Goal: Information Seeking & Learning: Learn about a topic

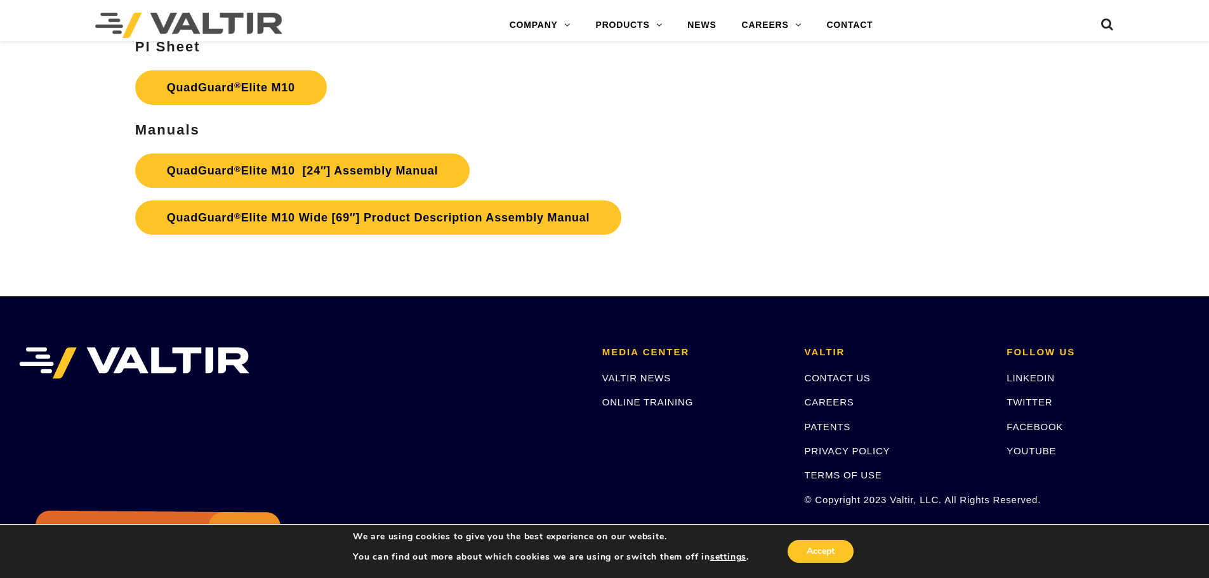
scroll to position [6789, 0]
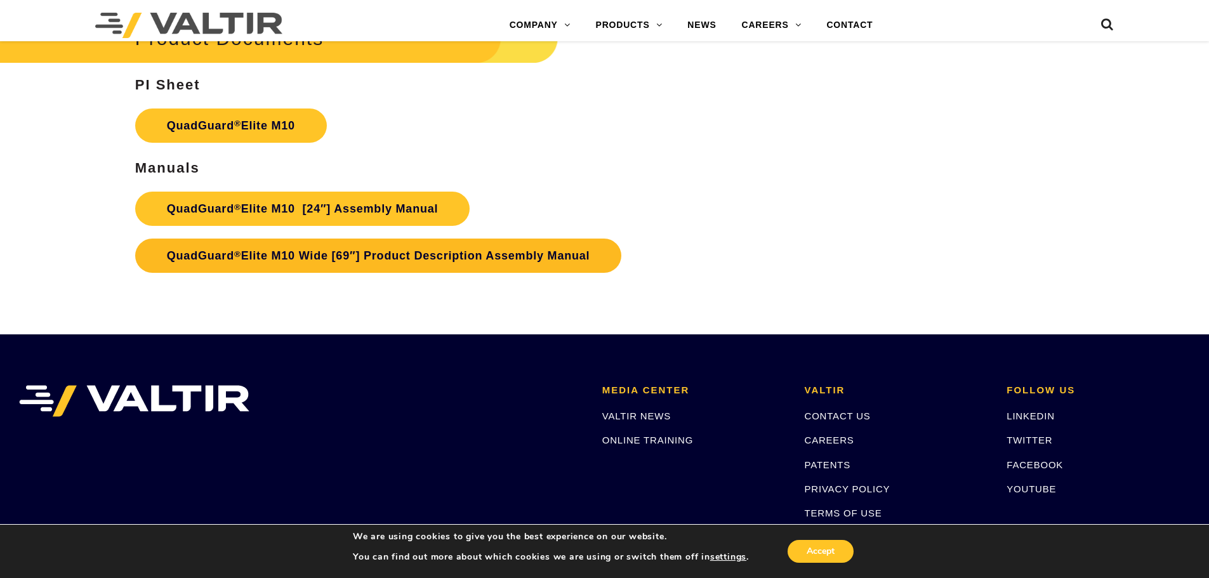
click at [501, 249] on link "QuadGuard ® Elite M10 Wide [69″] Product Description Assembly Manual" at bounding box center [378, 256] width 487 height 34
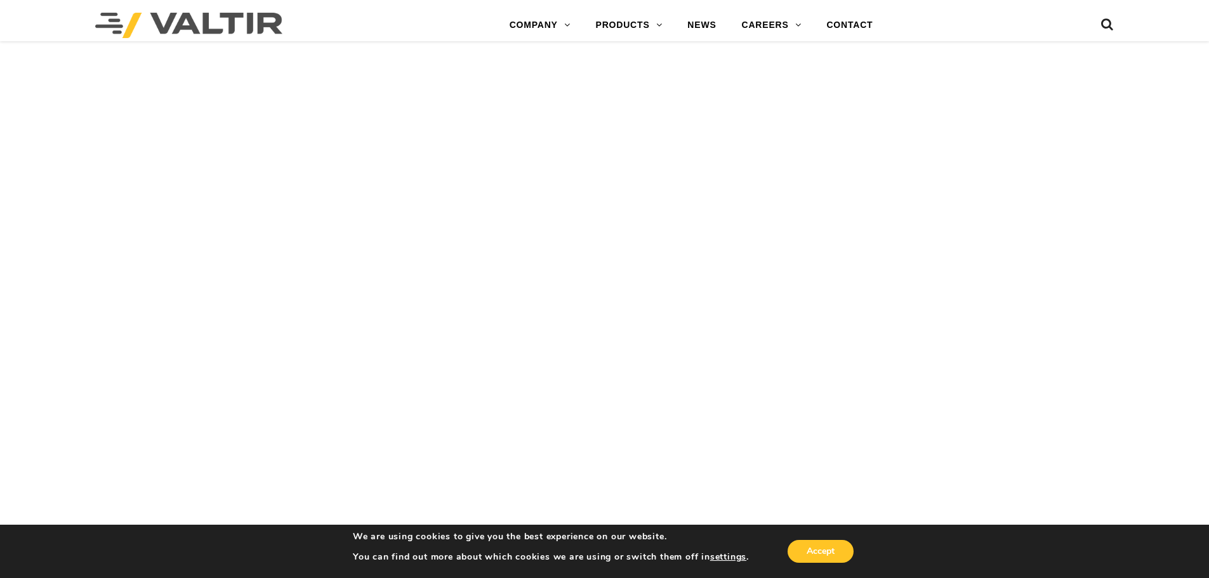
scroll to position [5584, 0]
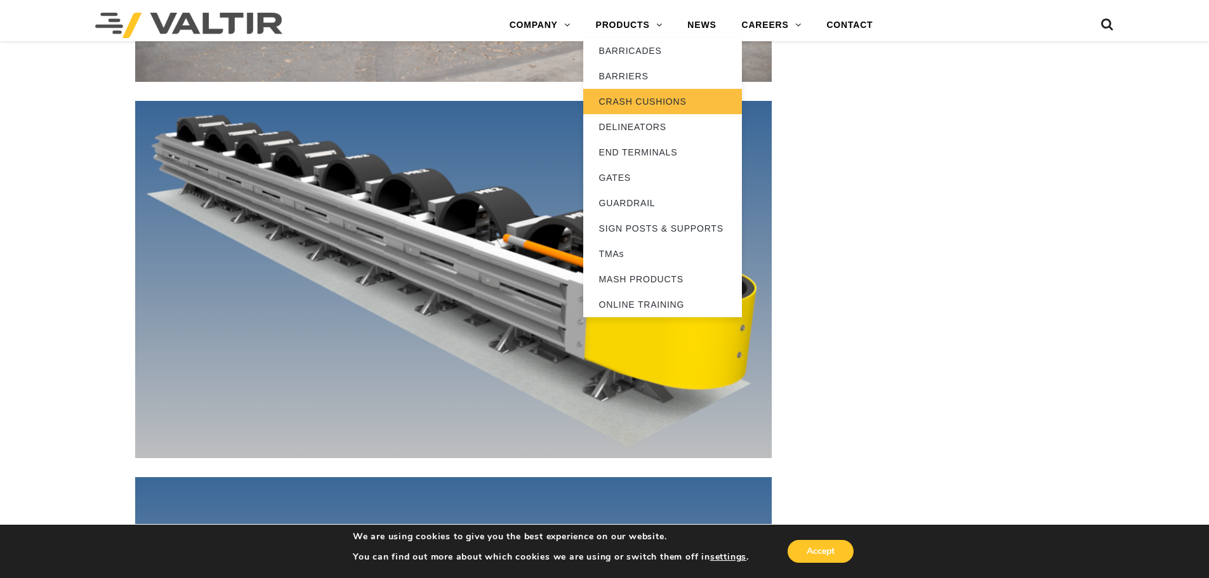
click at [632, 91] on link "CRASH CUSHIONS" at bounding box center [662, 101] width 159 height 25
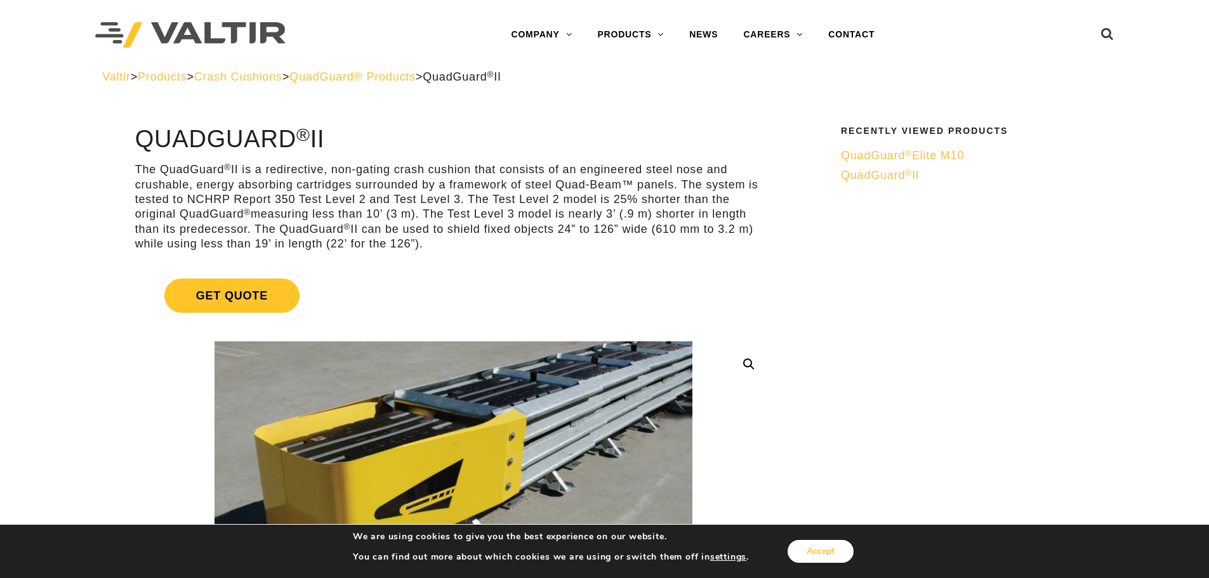
click at [827, 562] on button "Accept" at bounding box center [820, 551] width 66 height 23
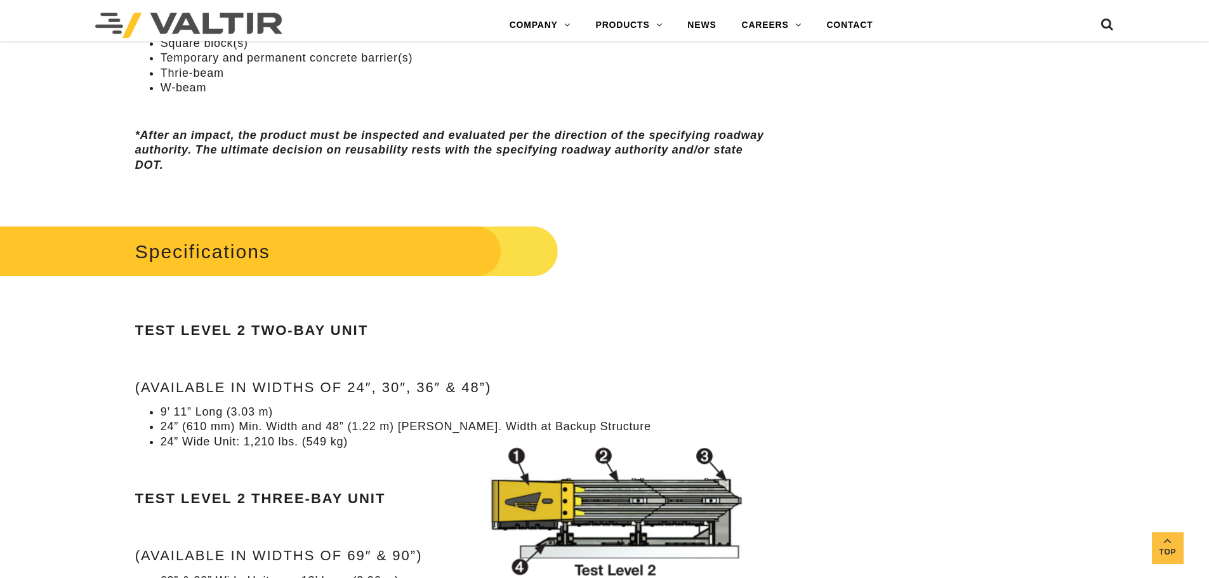
scroll to position [1015, 0]
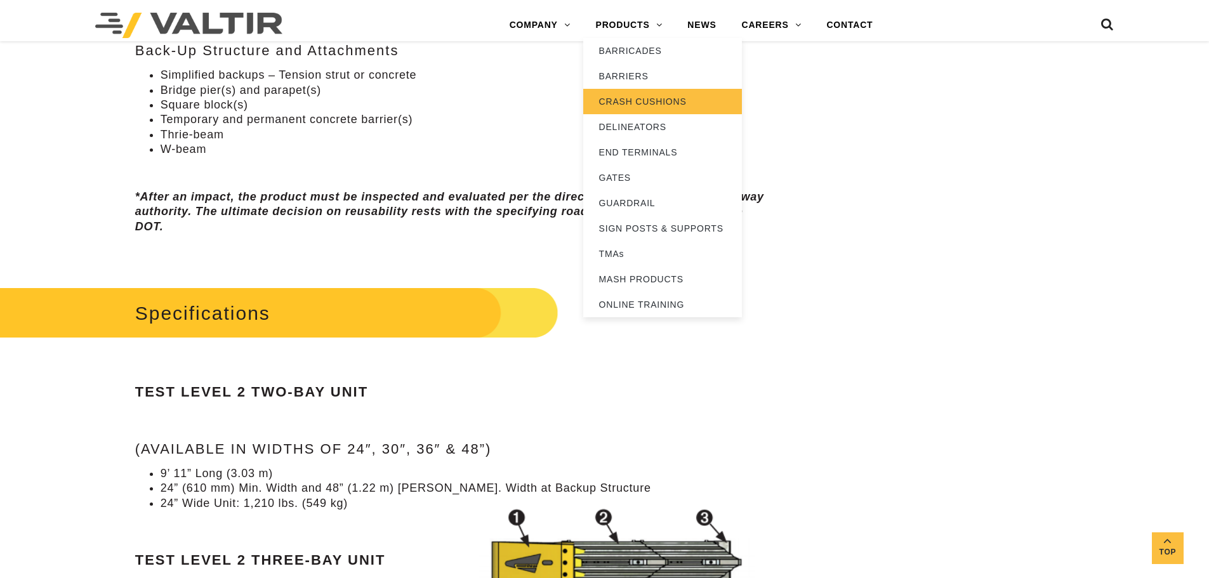
click at [647, 95] on link "CRASH CUSHIONS" at bounding box center [662, 101] width 159 height 25
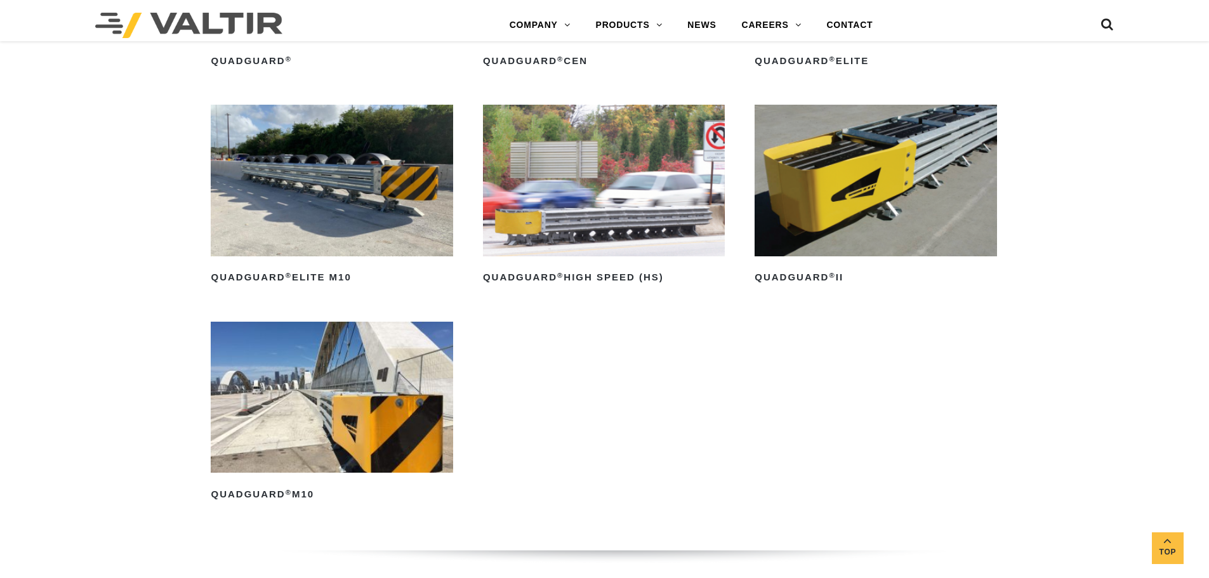
scroll to position [1079, 0]
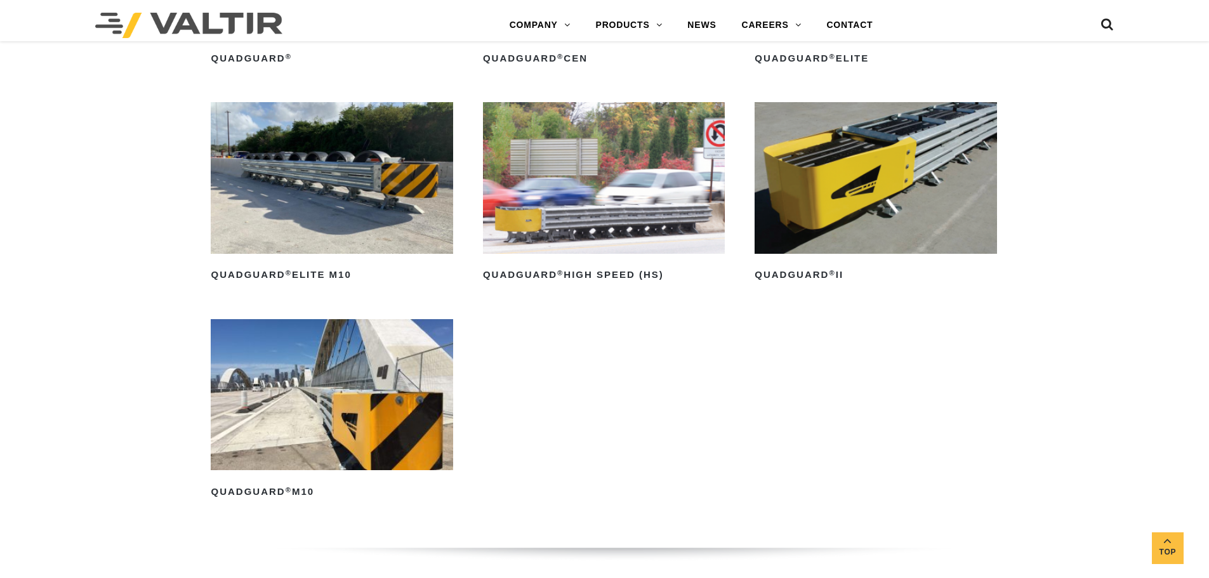
click at [291, 400] on img at bounding box center [332, 394] width 242 height 151
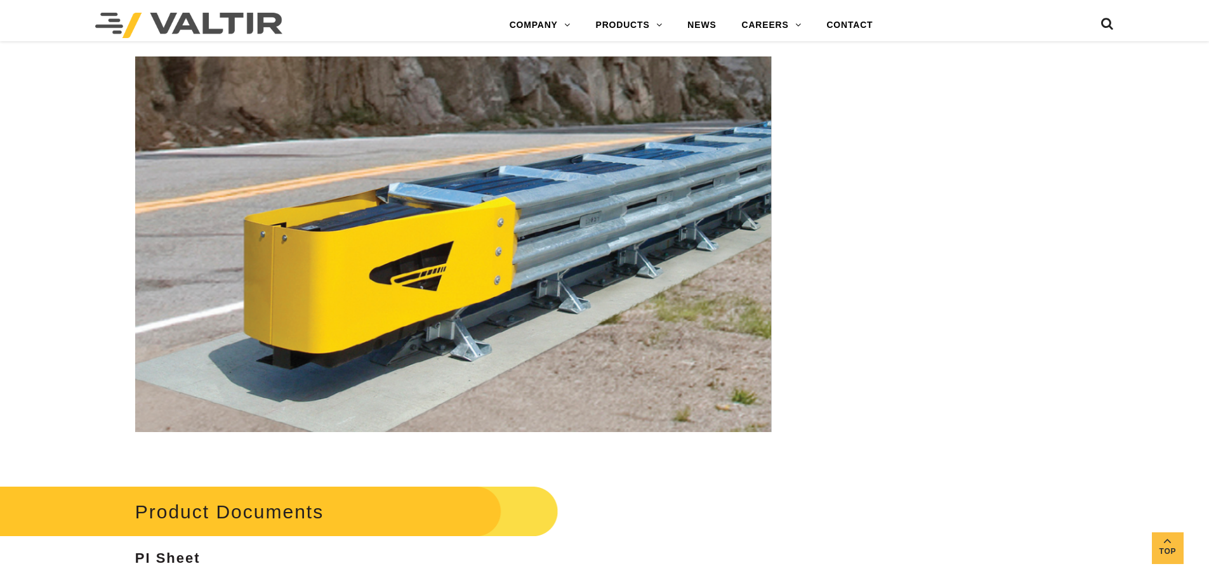
scroll to position [4632, 0]
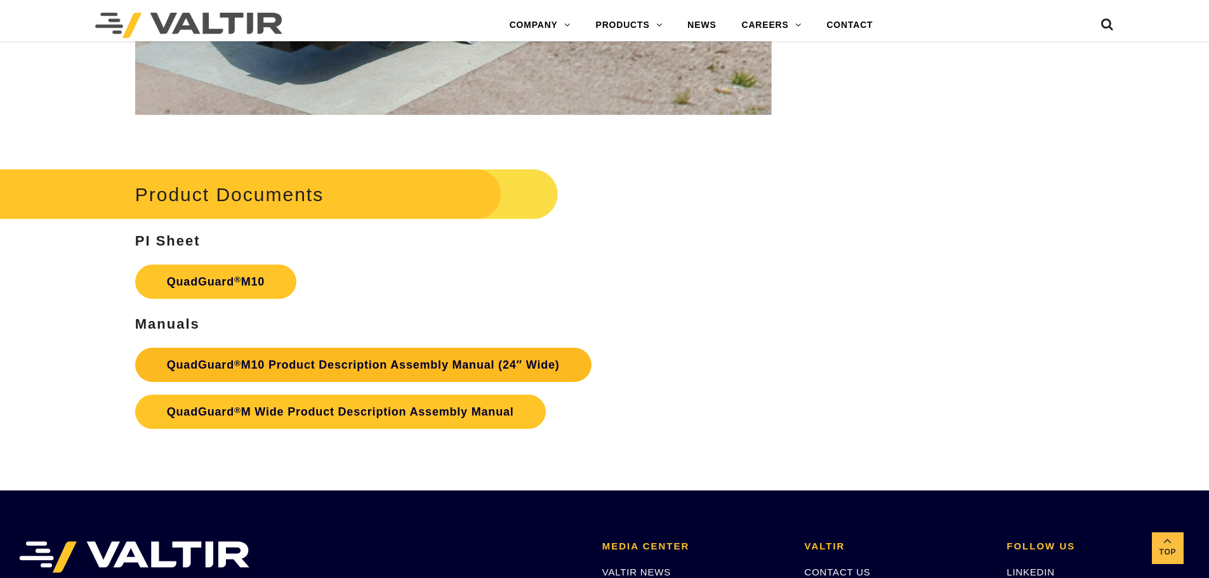
click at [550, 367] on link "QuadGuard ® M10 Product Description Assembly Manual (24″ Wide)" at bounding box center [363, 365] width 456 height 34
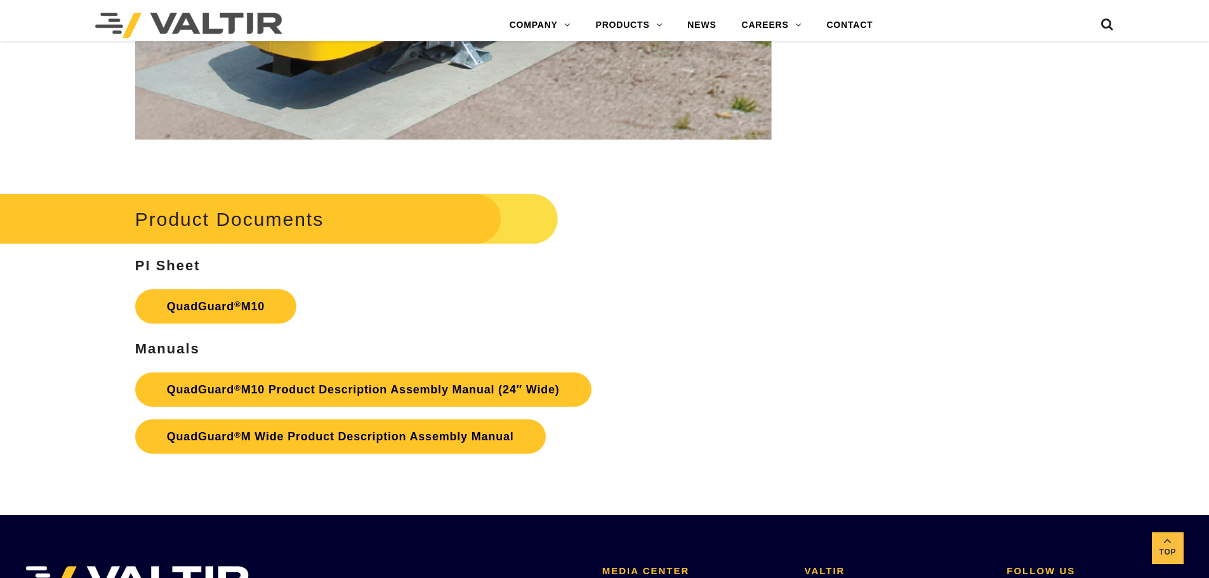
scroll to position [4608, 0]
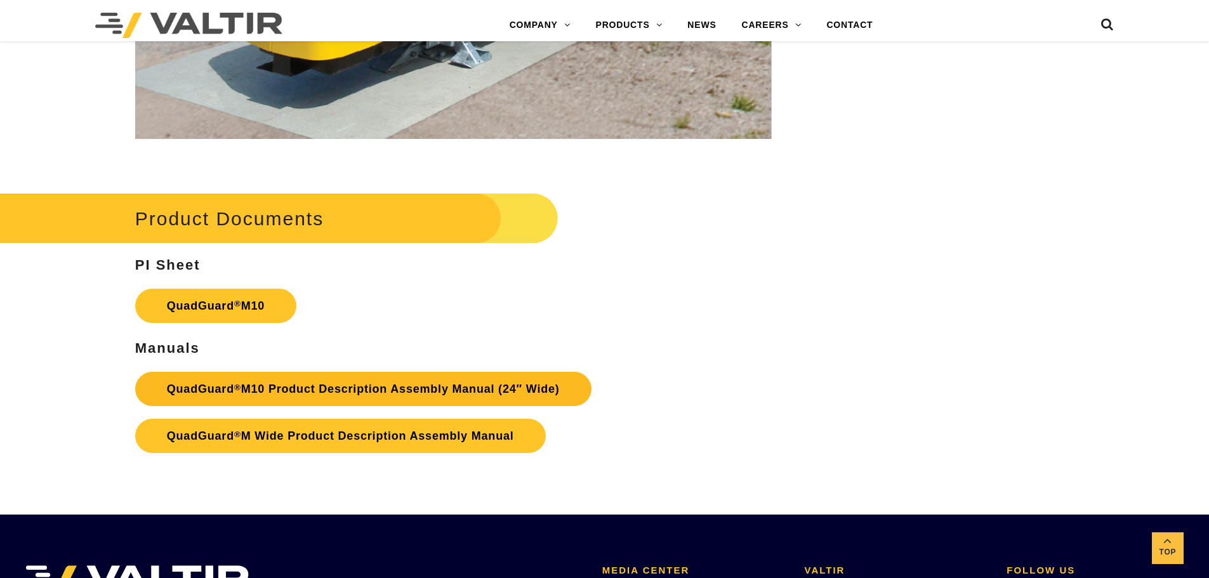
click at [471, 400] on link "QuadGuard ® M10 Product Description Assembly Manual (24″ Wide)" at bounding box center [363, 389] width 456 height 34
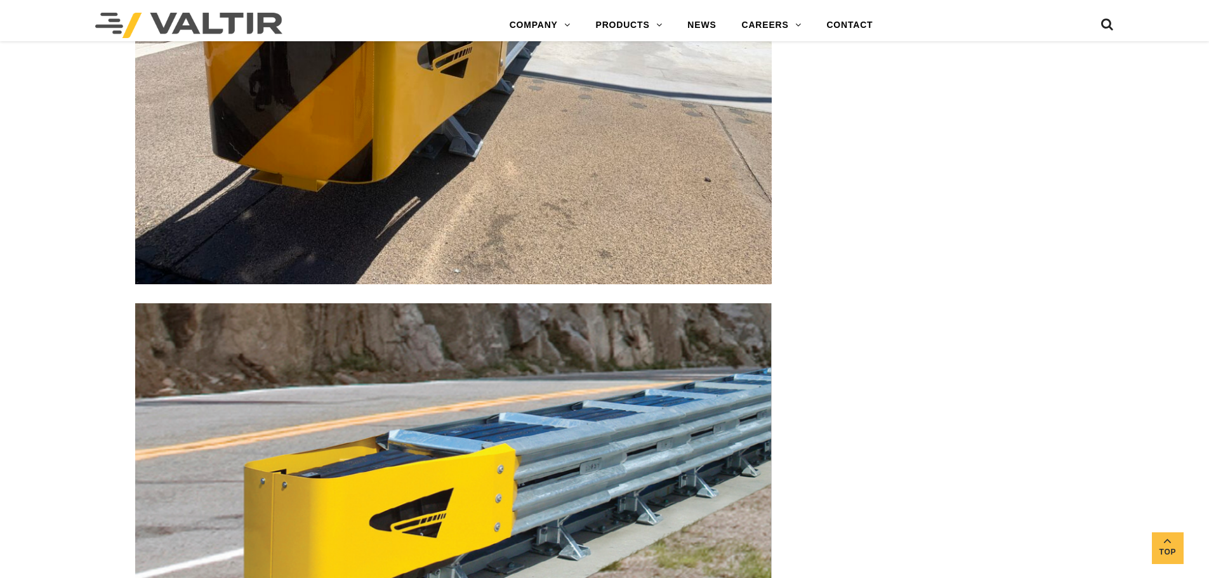
scroll to position [3973, 0]
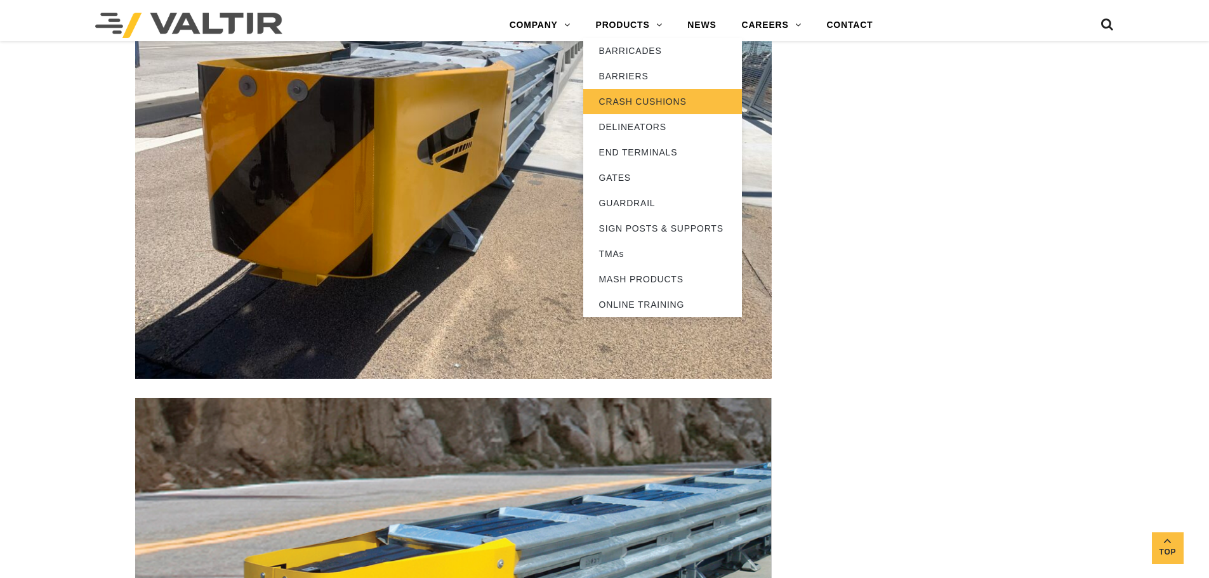
click at [627, 102] on link "CRASH CUSHIONS" at bounding box center [662, 101] width 159 height 25
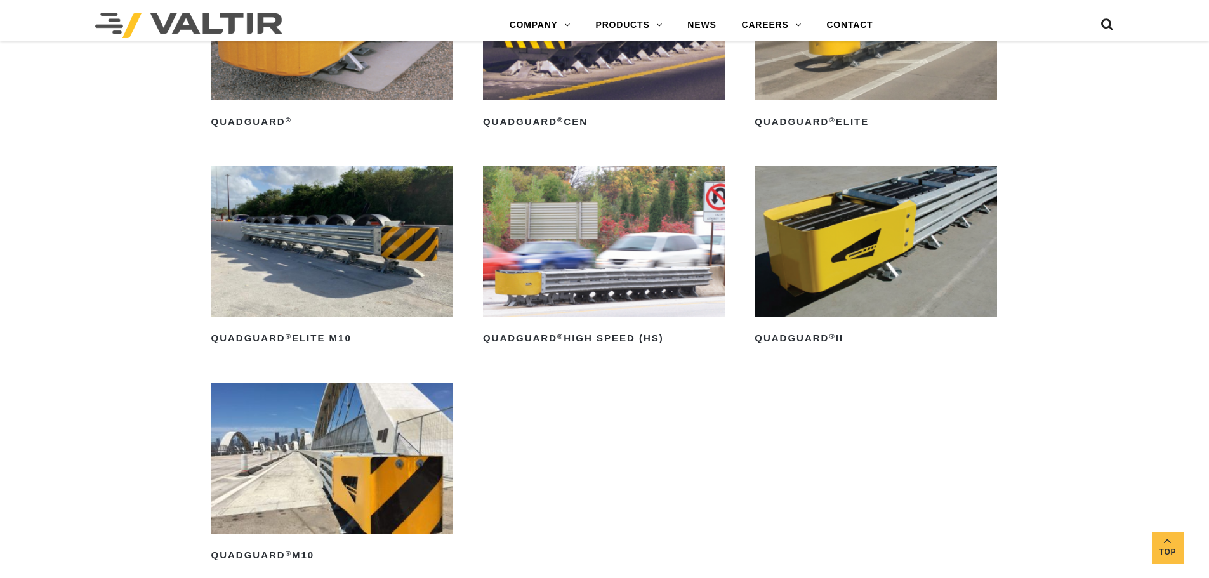
scroll to position [761, 0]
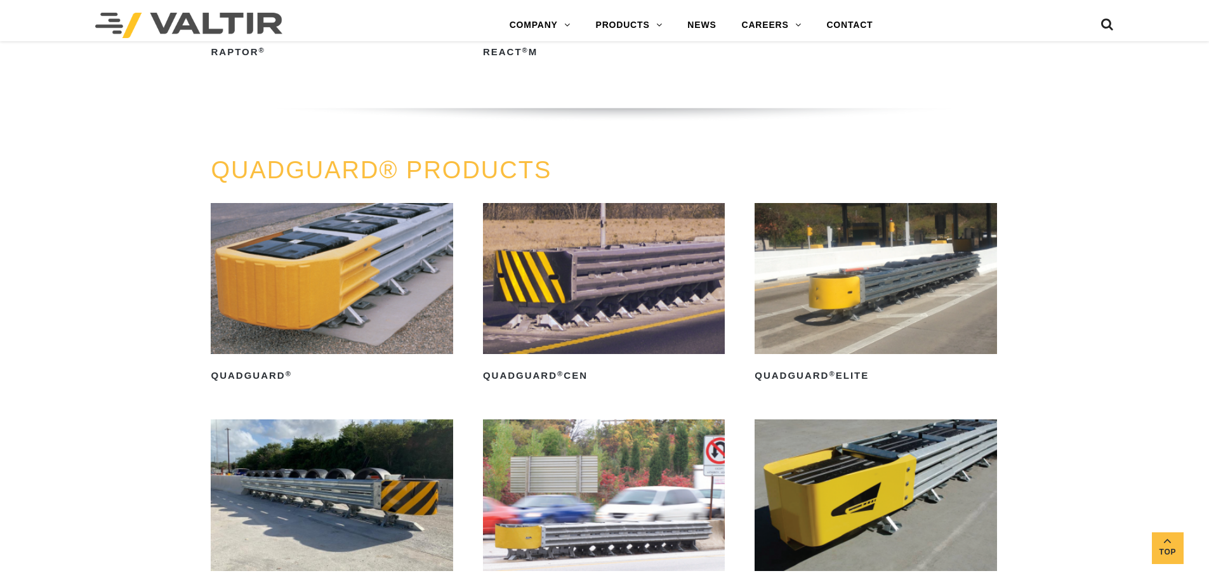
click at [453, 324] on ul "QuadGuard ® Read more QuadGuard ® CEN Read more QuadGuard ® Elite Read more Qua…" at bounding box center [604, 528] width 787 height 650
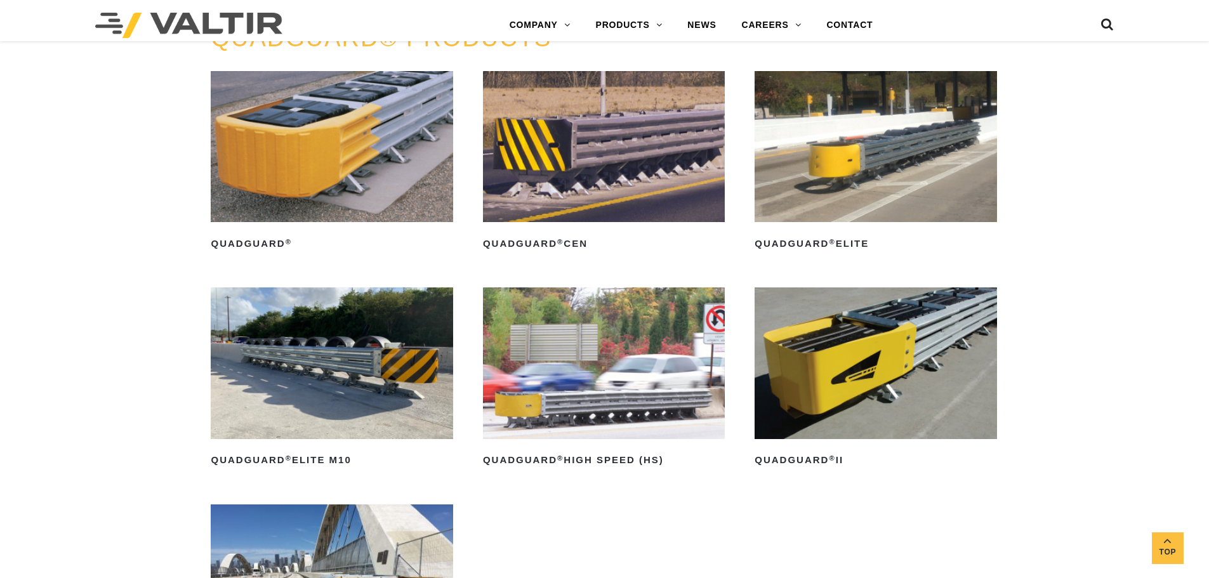
scroll to position [888, 0]
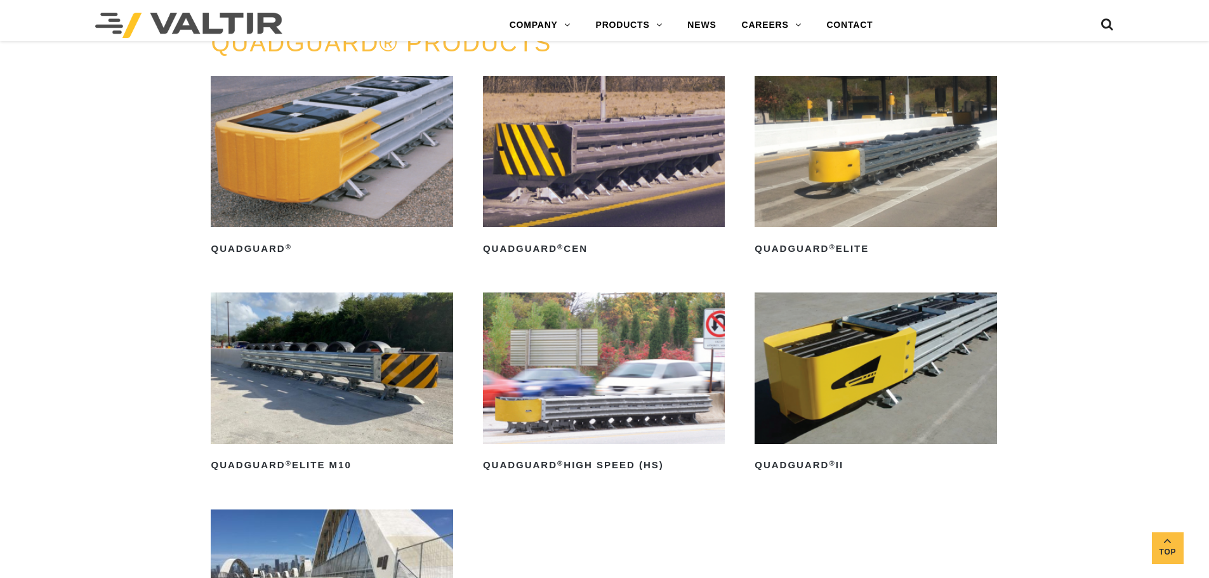
click at [363, 188] on img at bounding box center [332, 151] width 242 height 151
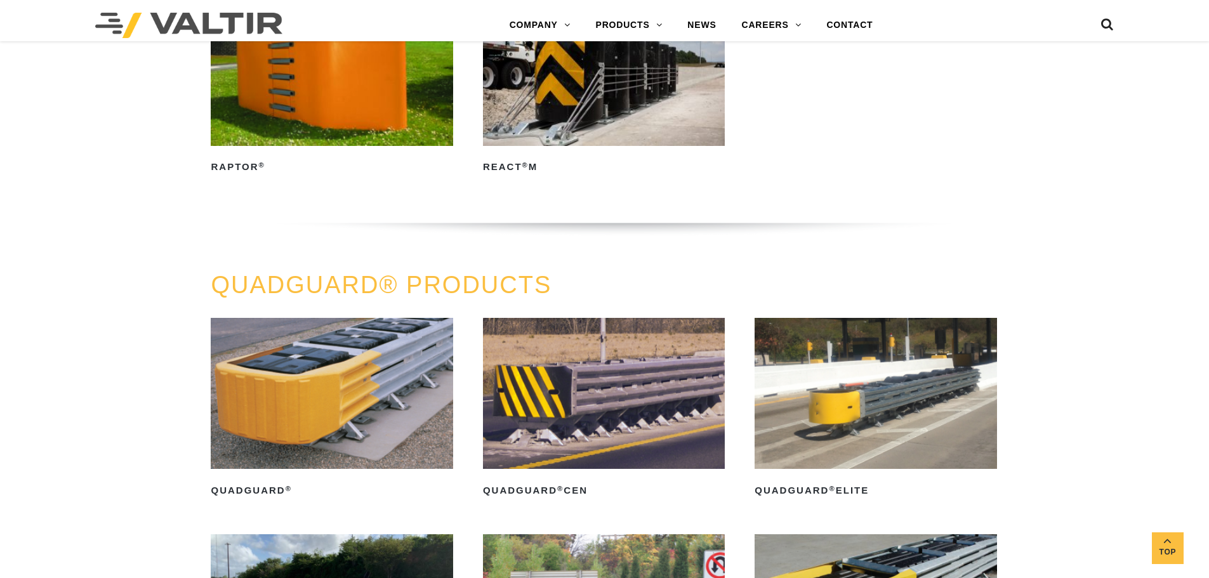
scroll to position [888, 0]
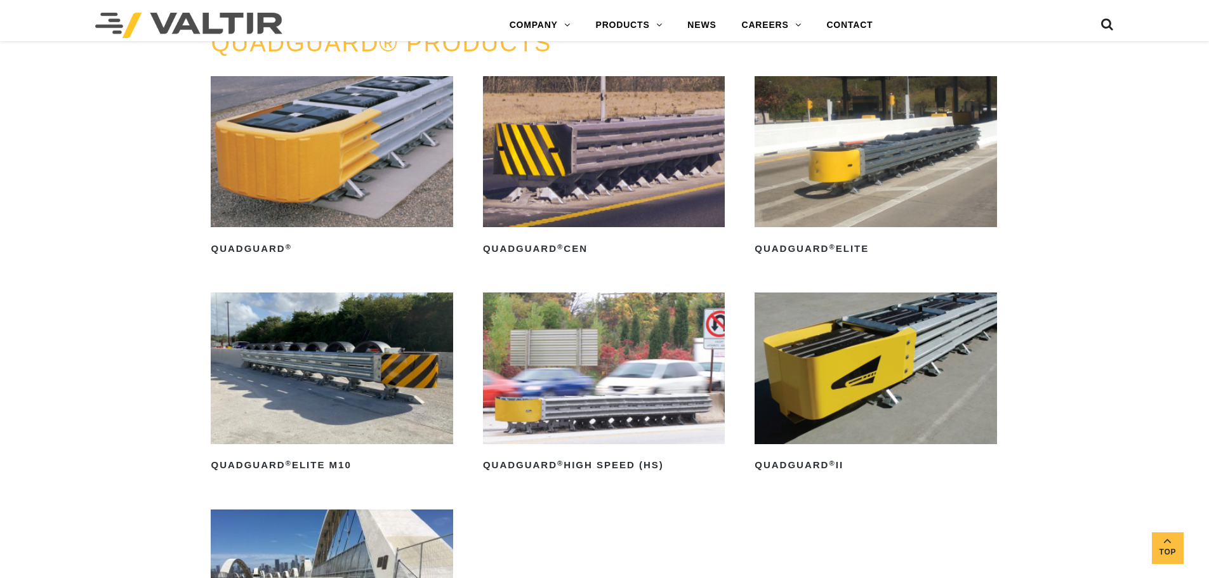
click at [366, 149] on img at bounding box center [332, 151] width 242 height 151
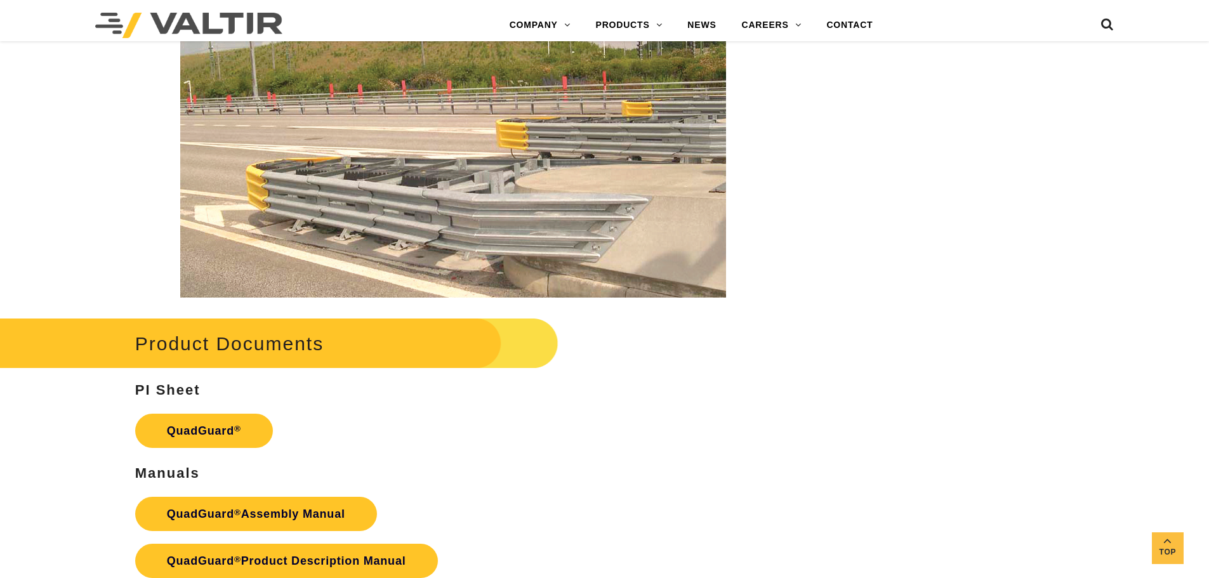
scroll to position [2348, 0]
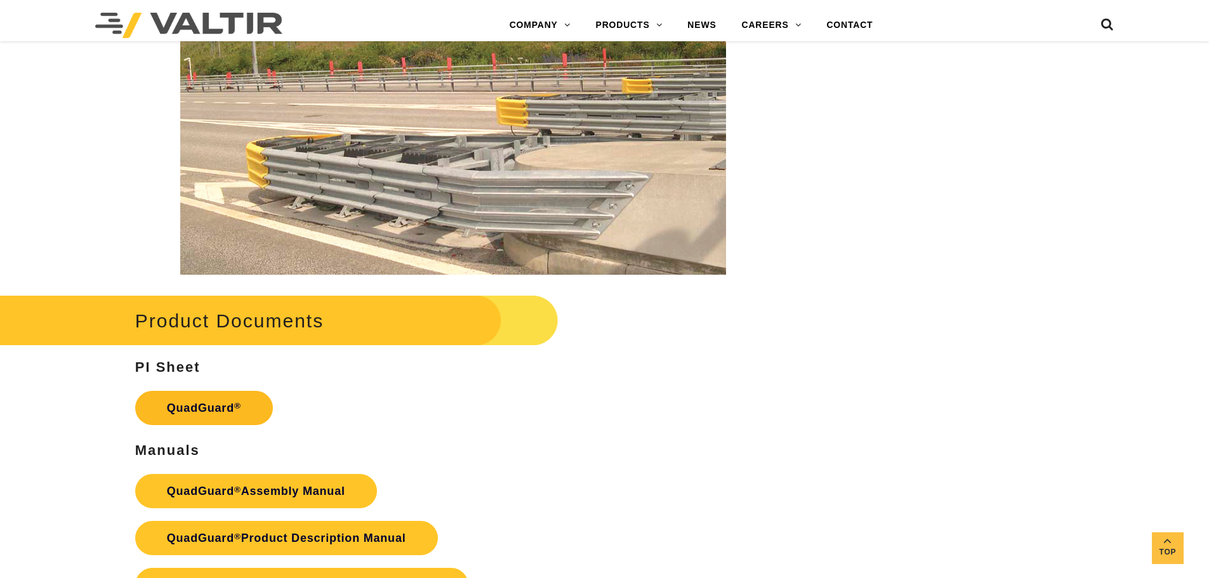
click at [223, 418] on link "QuadGuard ®" at bounding box center [204, 408] width 138 height 34
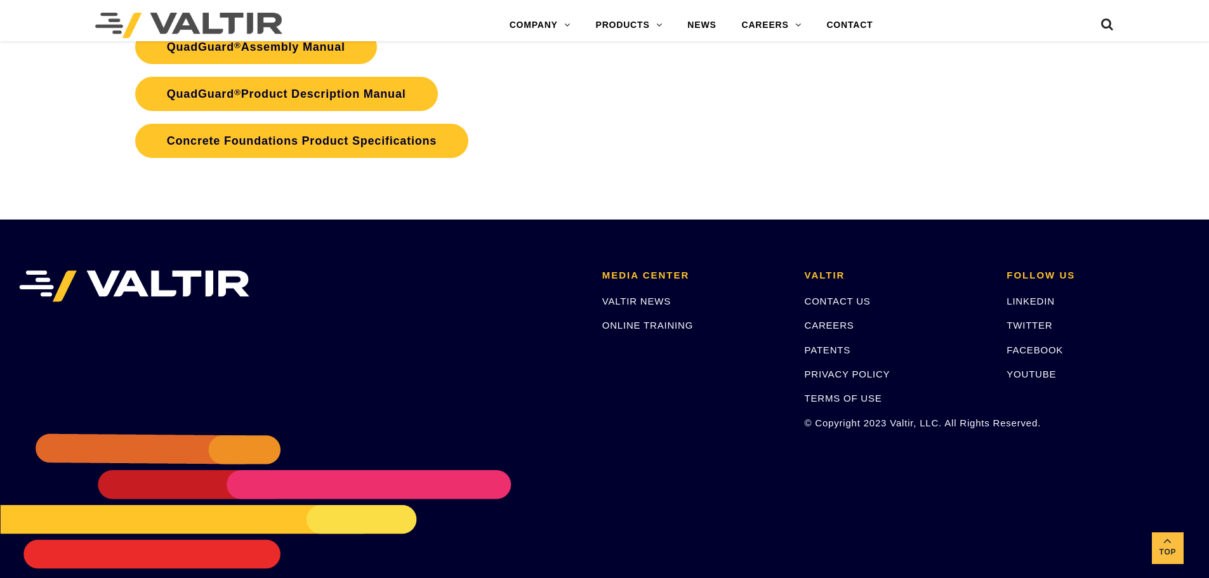
scroll to position [2665, 0]
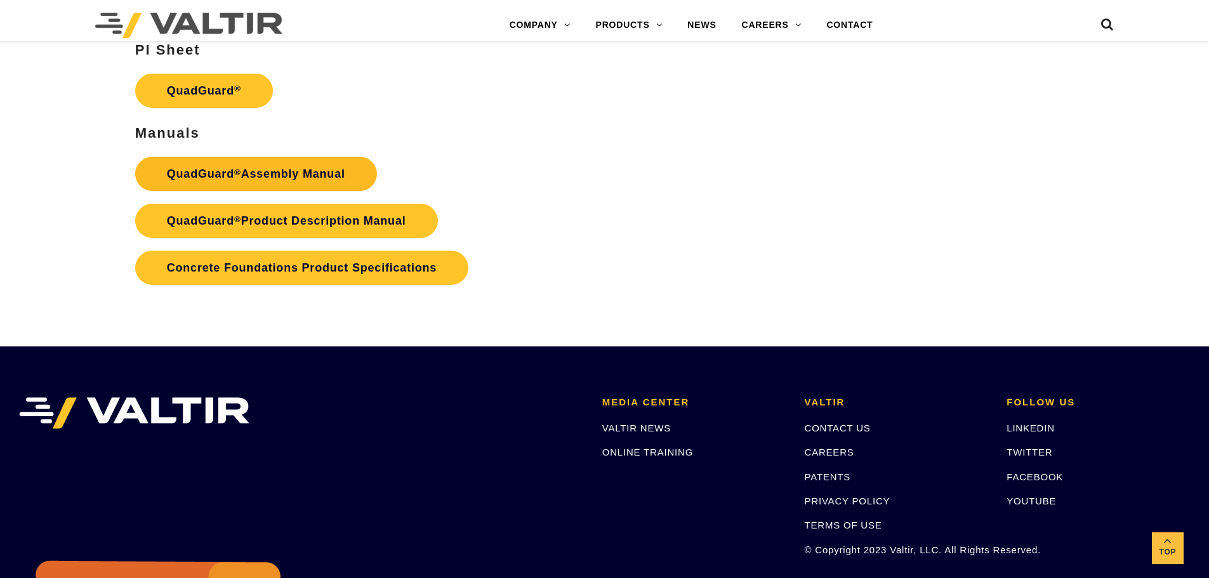
click at [320, 177] on link "QuadGuard ® Assembly Manual" at bounding box center [256, 174] width 242 height 34
